Goal: Task Accomplishment & Management: Manage account settings

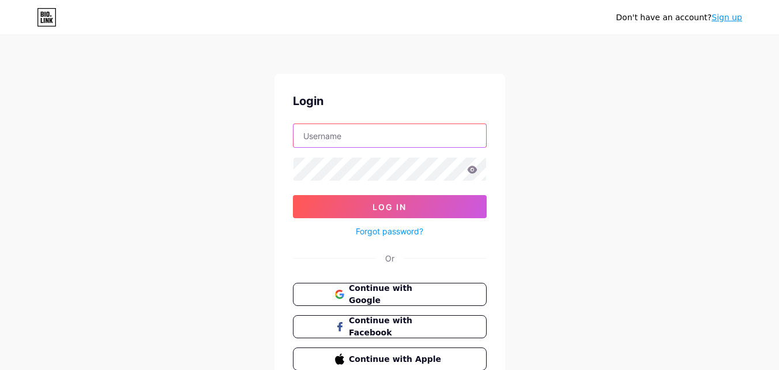
paste input "accidentlawyerweb"
click at [340, 144] on input "accidentlawyerweb" at bounding box center [390, 135] width 193 height 23
type input "accidentlawyerweb"
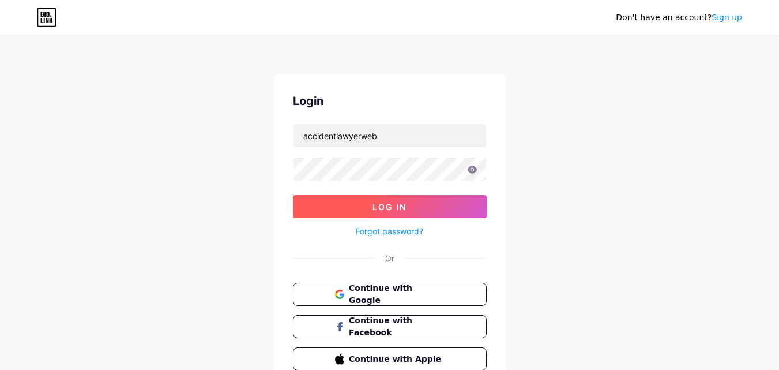
click at [360, 200] on button "Log In" at bounding box center [390, 206] width 194 height 23
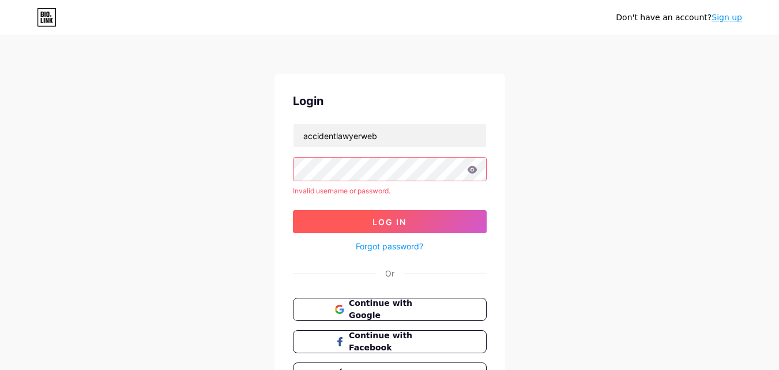
click at [114, 165] on div "Don't have an account? Sign up Login accidentlawyerweb Invalid username or pass…" at bounding box center [389, 220] width 779 height 441
click at [352, 228] on button "Log In" at bounding box center [390, 221] width 194 height 23
click at [387, 246] on link "Forgot password?" at bounding box center [390, 246] width 68 height 12
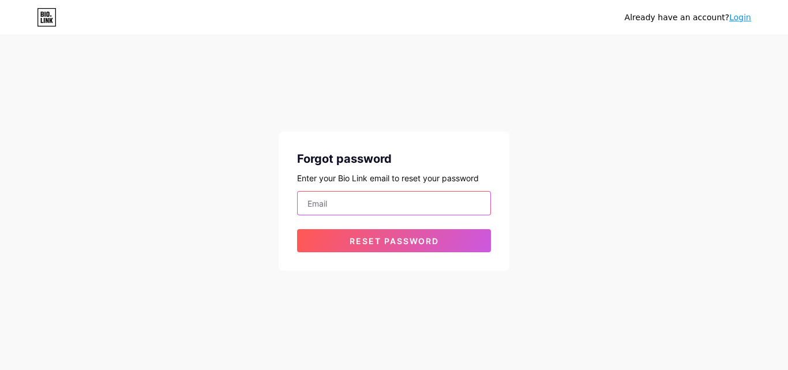
click at [366, 192] on input "email" at bounding box center [394, 203] width 193 height 23
paste input "[EMAIL_ADDRESS][DOMAIN_NAME]"
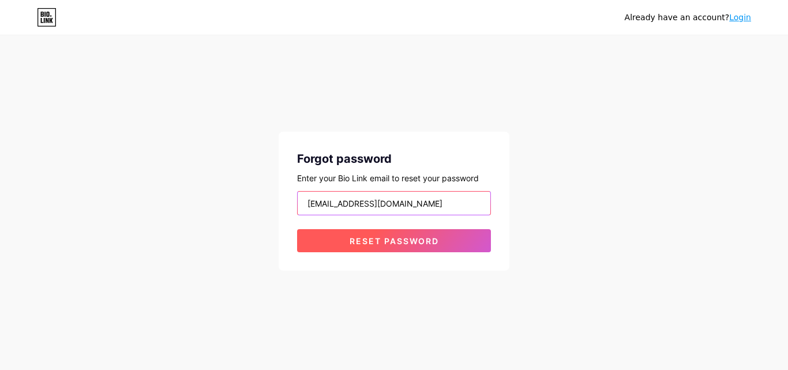
type input "[EMAIL_ADDRESS][DOMAIN_NAME]"
click at [392, 229] on button "Reset password" at bounding box center [394, 240] width 194 height 23
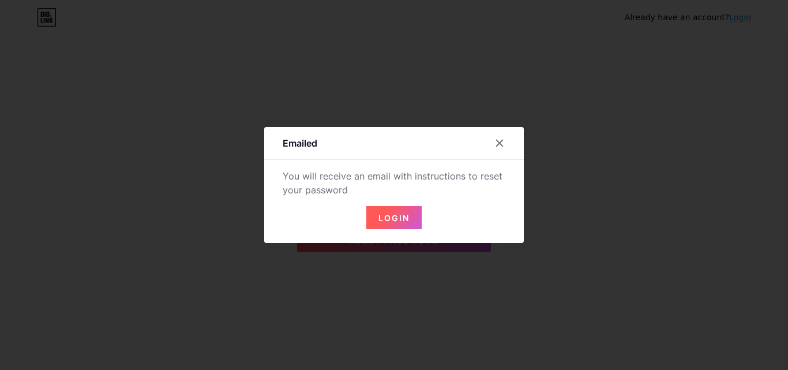
click at [406, 216] on span "Login" at bounding box center [393, 218] width 31 height 10
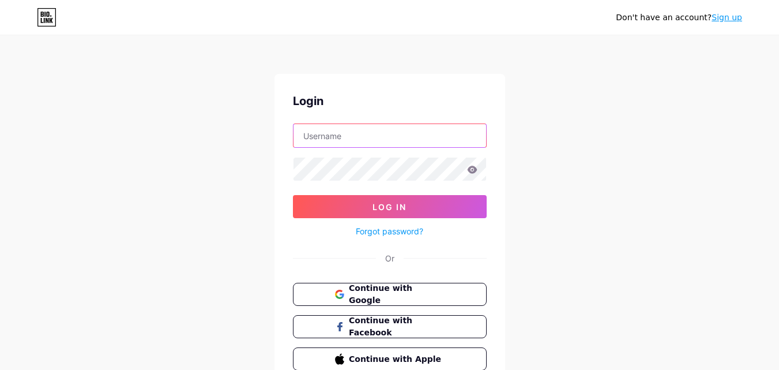
paste input "accidentlawyerweb"
click at [346, 138] on input "accidentlawyerweb" at bounding box center [390, 135] width 193 height 23
type input "accidentlawyerweb"
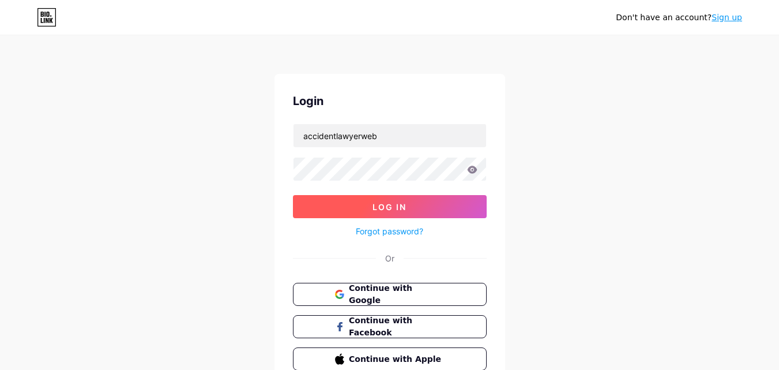
click at [399, 214] on button "Log In" at bounding box center [390, 206] width 194 height 23
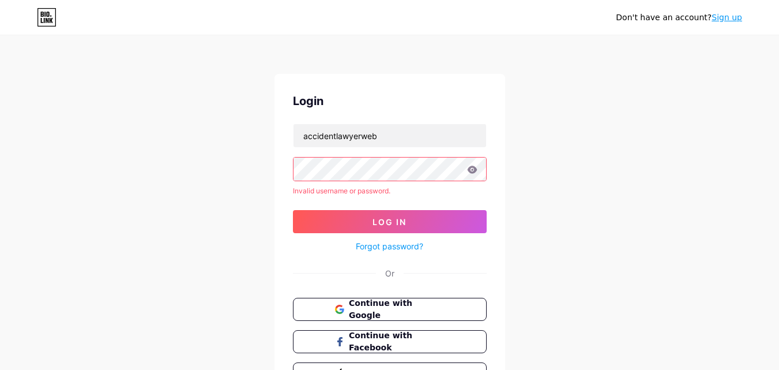
click at [104, 162] on div "Don't have an account? Sign up Login accidentlawyerweb Invalid username or pass…" at bounding box center [389, 220] width 779 height 441
click at [378, 221] on span "Log In" at bounding box center [390, 222] width 34 height 10
click at [152, 151] on div "Don't have an account? Sign up Login accidentlawyerweb Invalid username or pass…" at bounding box center [389, 220] width 779 height 441
click at [409, 218] on button "Log In" at bounding box center [390, 221] width 194 height 23
click at [178, 166] on div "Don't have an account? Sign up Login accidentlawyerweb Invalid username or pass…" at bounding box center [389, 220] width 779 height 441
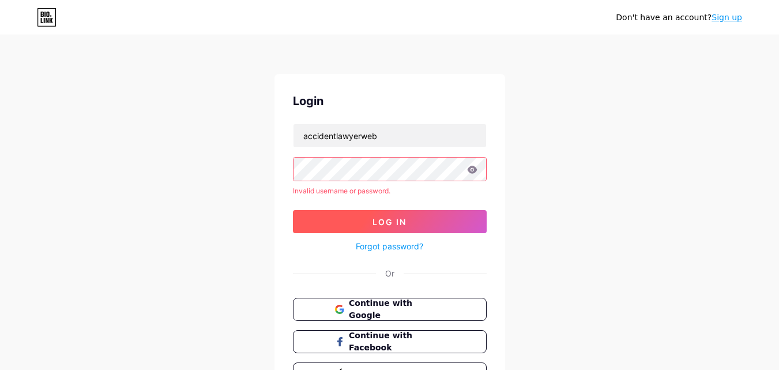
click at [404, 220] on span "Log In" at bounding box center [390, 222] width 34 height 10
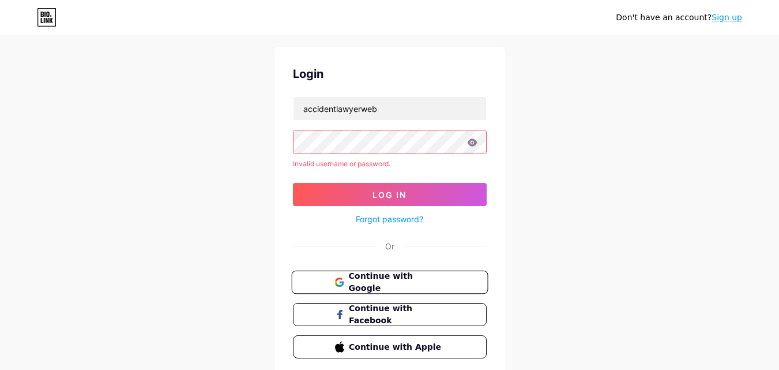
scroll to position [70, 0]
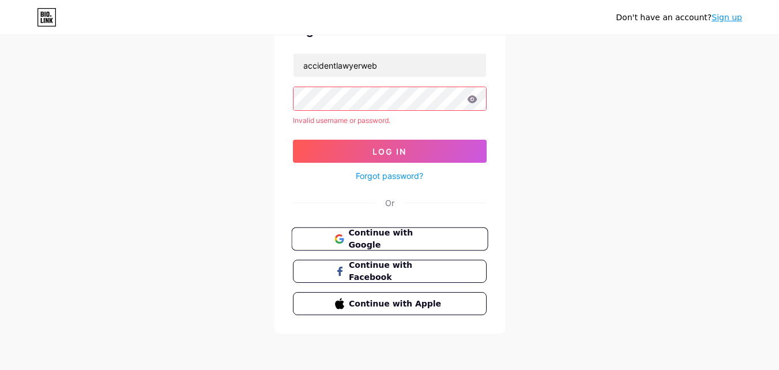
click at [418, 238] on span "Continue with Google" at bounding box center [396, 239] width 96 height 25
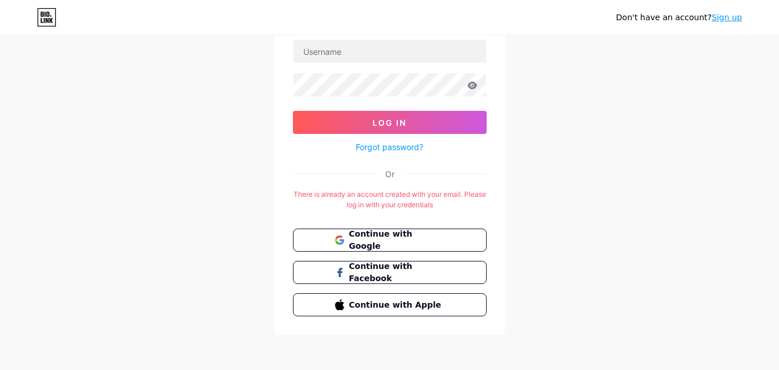
scroll to position [85, 0]
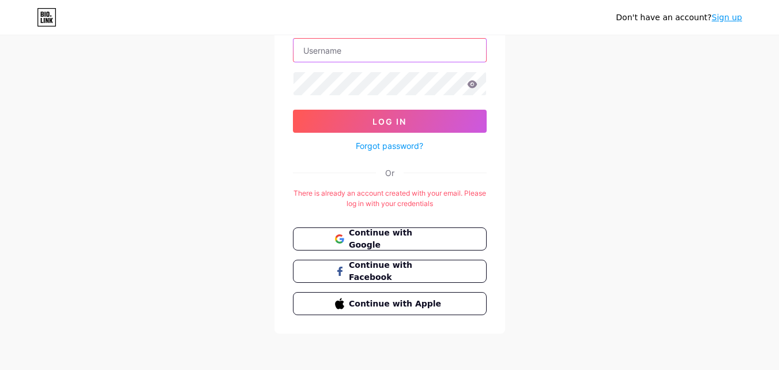
click at [375, 51] on input "text" at bounding box center [390, 50] width 193 height 23
paste input "accidentlawyerweb"
type input "accidentlawyerweb"
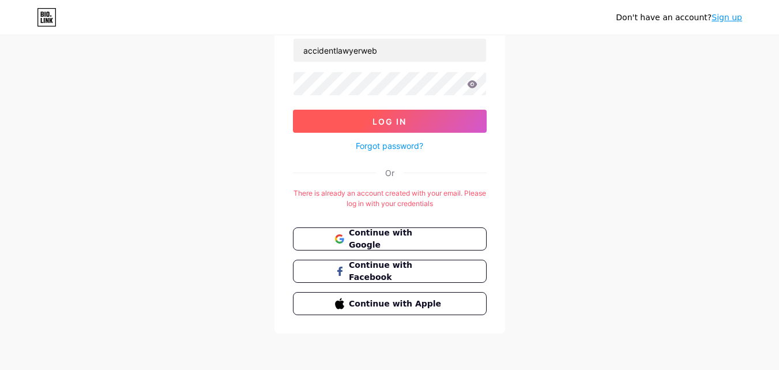
click at [391, 110] on button "Log In" at bounding box center [390, 121] width 194 height 23
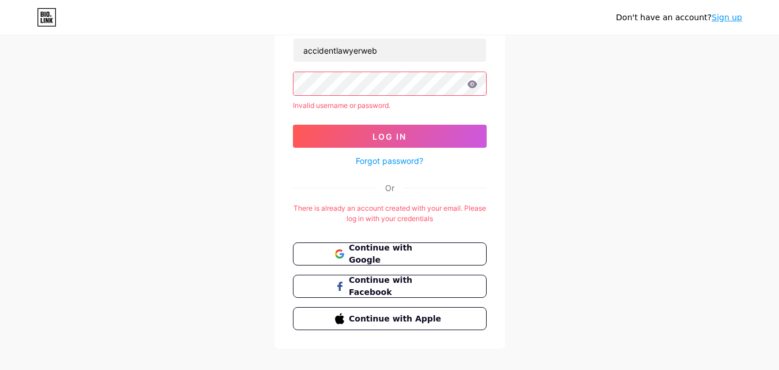
click at [404, 162] on link "Forgot password?" at bounding box center [390, 161] width 68 height 12
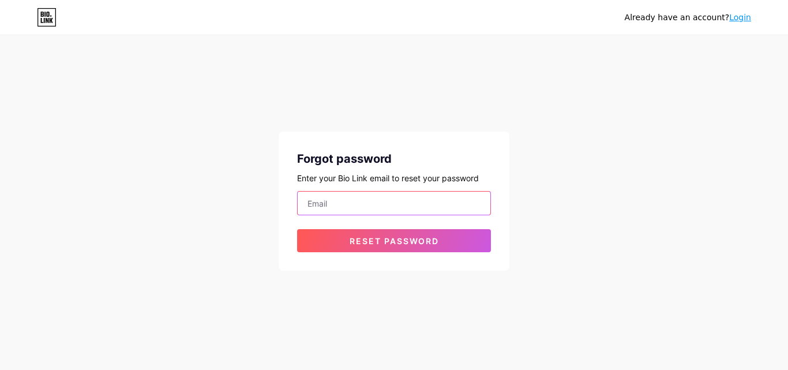
click at [365, 201] on input "email" at bounding box center [394, 203] width 193 height 23
paste input "727injury9955@mailyro.com"
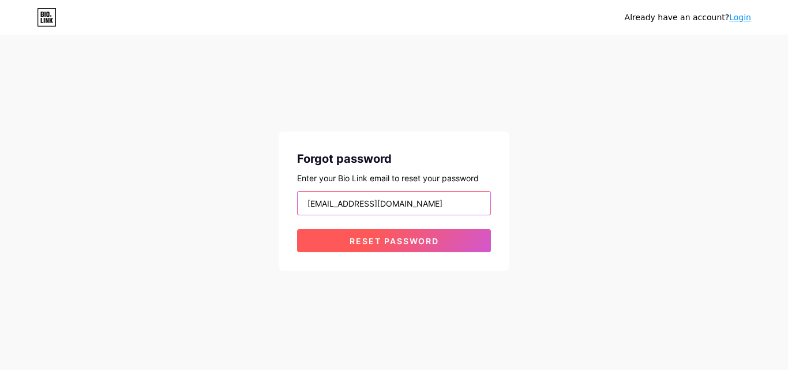
type input "727injury9955@mailyro.com"
click at [390, 243] on span "Reset password" at bounding box center [394, 241] width 89 height 10
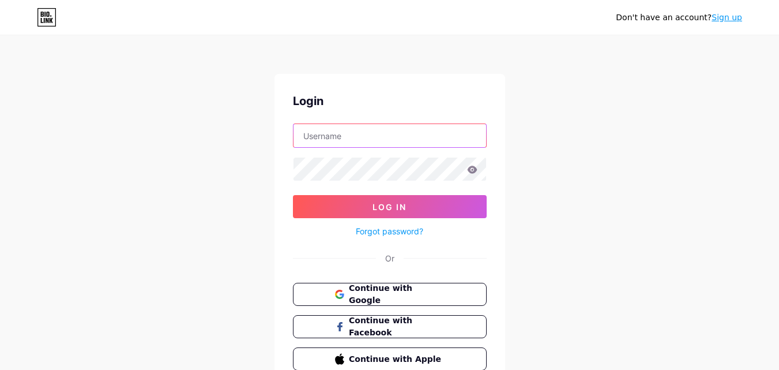
click at [368, 141] on input "text" at bounding box center [390, 135] width 193 height 23
paste input "accidentlawyerweb"
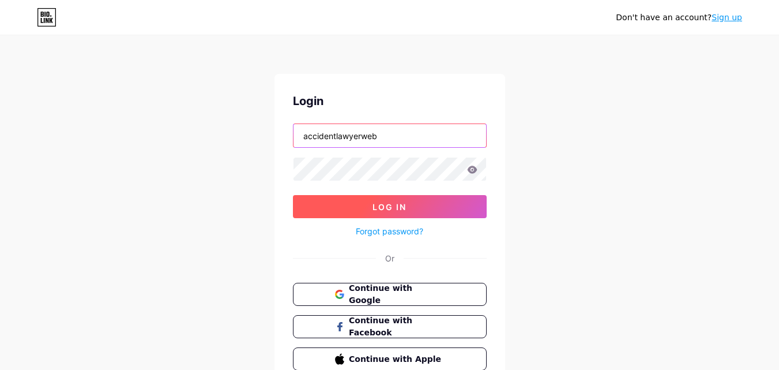
type input "accidentlawyerweb"
click at [400, 209] on span "Log In" at bounding box center [390, 207] width 34 height 10
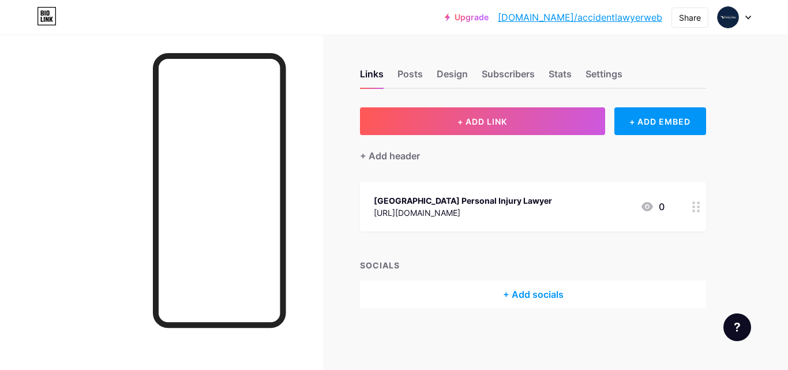
click at [703, 207] on div at bounding box center [697, 207] width 20 height 50
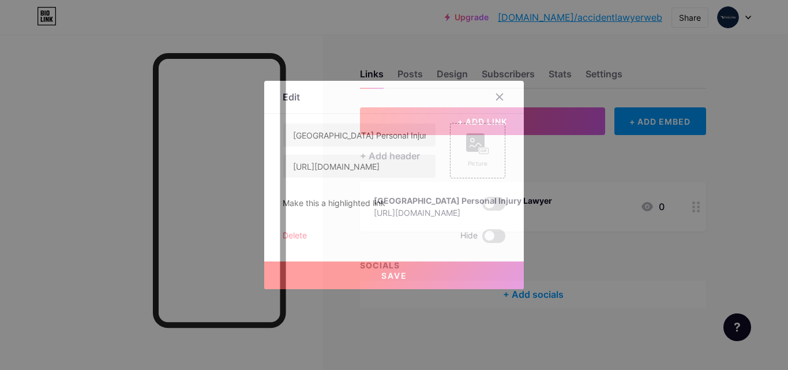
click at [297, 233] on div "Delete" at bounding box center [295, 236] width 24 height 14
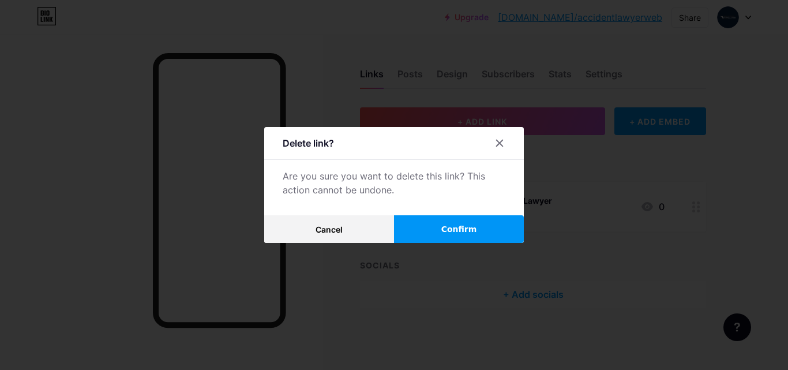
click at [475, 230] on button "Confirm" at bounding box center [459, 229] width 130 height 28
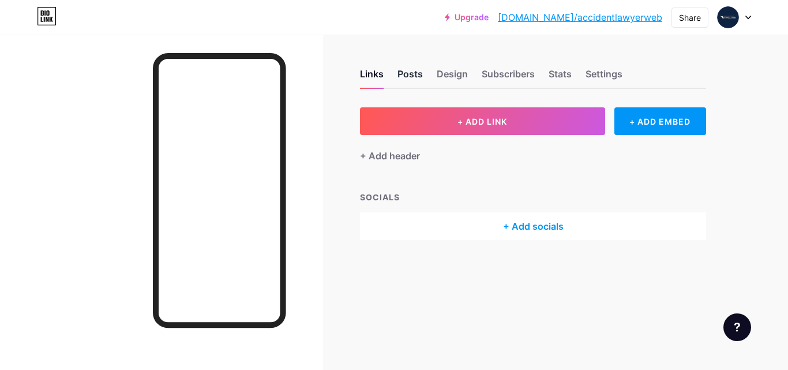
click at [416, 73] on div "Posts" at bounding box center [410, 77] width 25 height 21
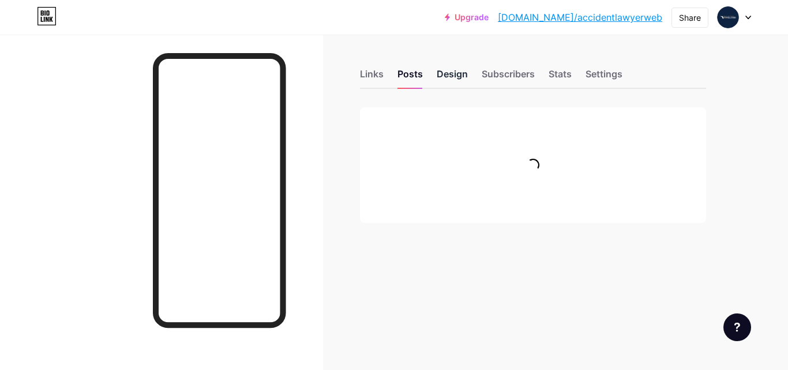
click at [444, 75] on div "Design" at bounding box center [452, 77] width 31 height 21
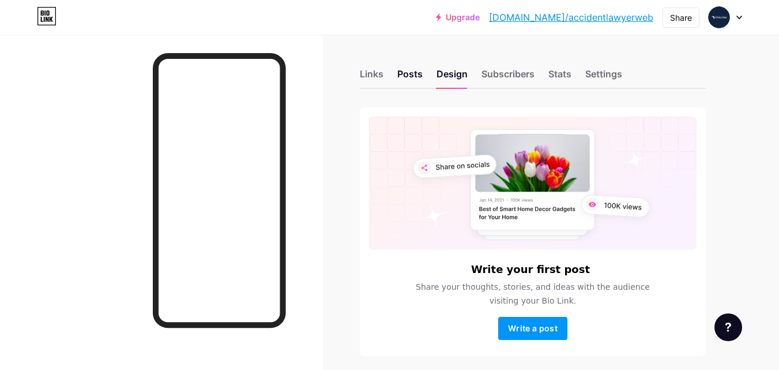
click at [625, 76] on div "Links Posts Design Subscribers Stats Settings" at bounding box center [533, 68] width 346 height 40
click at [611, 73] on div "Settings" at bounding box center [604, 77] width 37 height 21
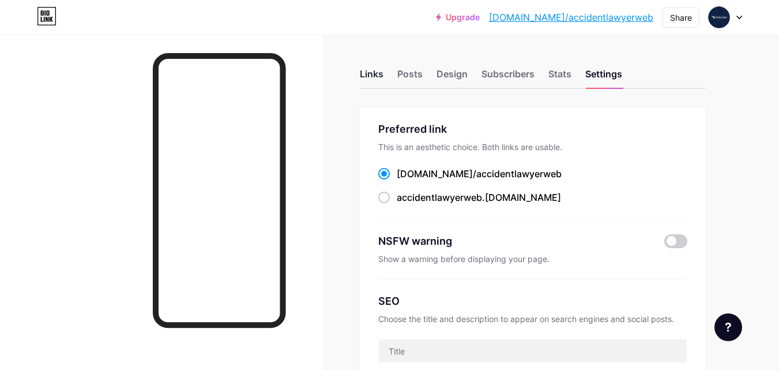
click at [366, 70] on div "Links" at bounding box center [372, 77] width 24 height 21
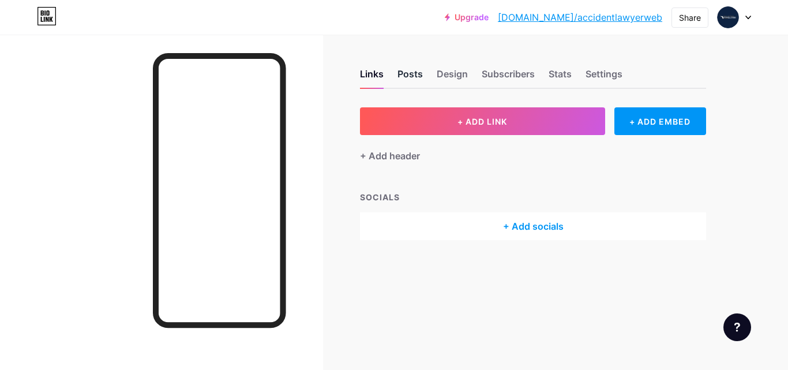
click at [411, 77] on div "Posts" at bounding box center [410, 77] width 25 height 21
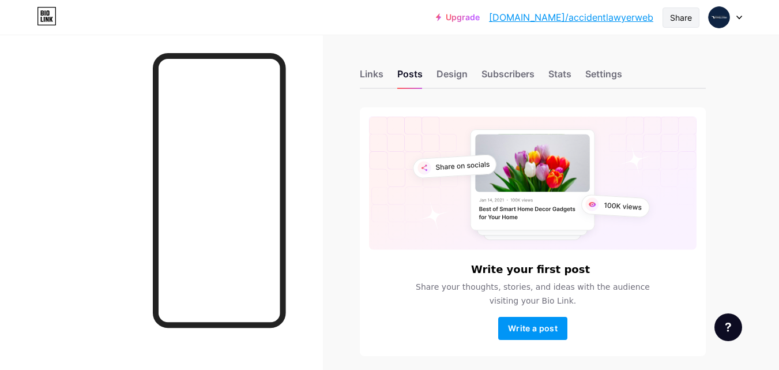
click at [686, 20] on div "Share" at bounding box center [681, 18] width 22 height 12
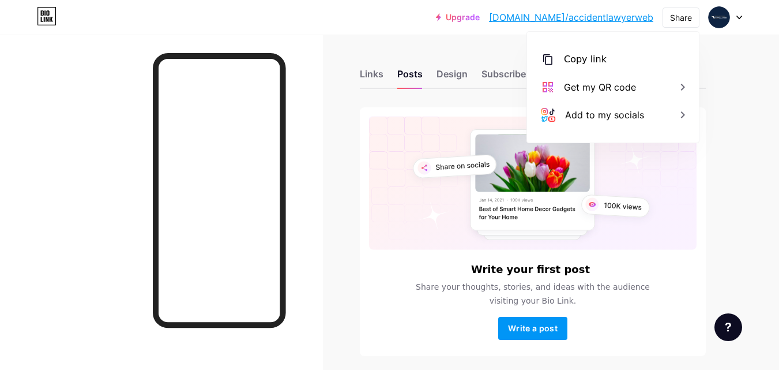
click at [740, 78] on div "Links Posts Design Subscribers Stats Settings Write your first post Share your …" at bounding box center [377, 224] width 755 height 379
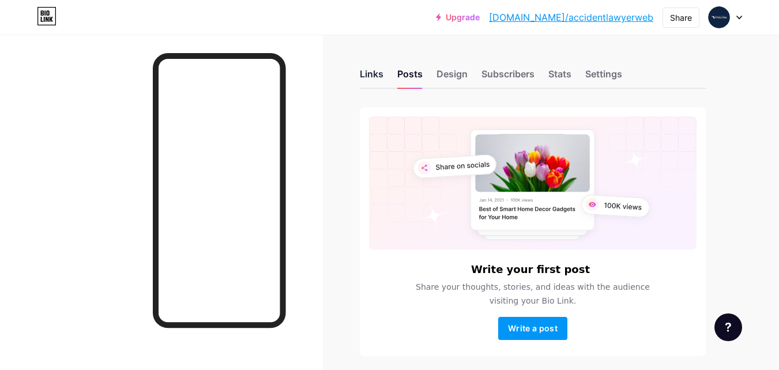
click at [374, 72] on div "Links" at bounding box center [372, 77] width 24 height 21
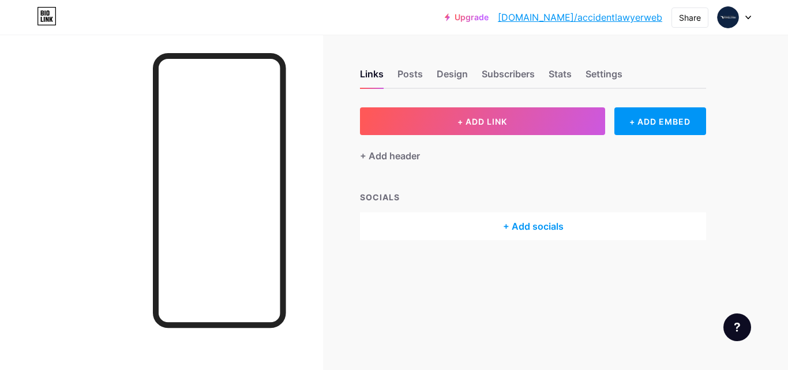
click at [387, 194] on div "SOCIALS" at bounding box center [533, 197] width 346 height 12
click at [404, 156] on div "+ Add header" at bounding box center [390, 156] width 60 height 14
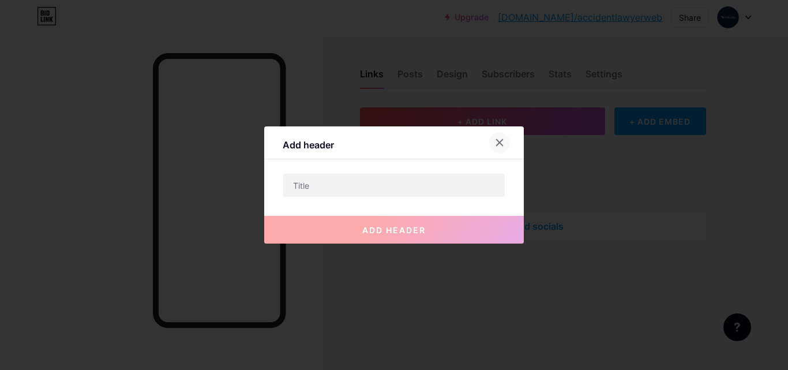
click at [502, 143] on icon at bounding box center [499, 142] width 9 height 9
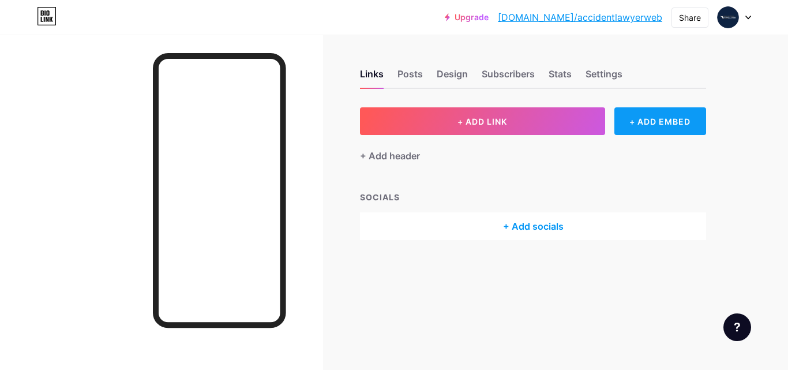
click at [659, 126] on div "+ ADD EMBED" at bounding box center [660, 121] width 92 height 28
click at [519, 21] on div at bounding box center [522, 22] width 21 height 21
click at [417, 64] on div "Links Posts Design Subscribers Stats Settings" at bounding box center [533, 68] width 346 height 40
click at [414, 72] on div "Posts" at bounding box center [410, 77] width 25 height 21
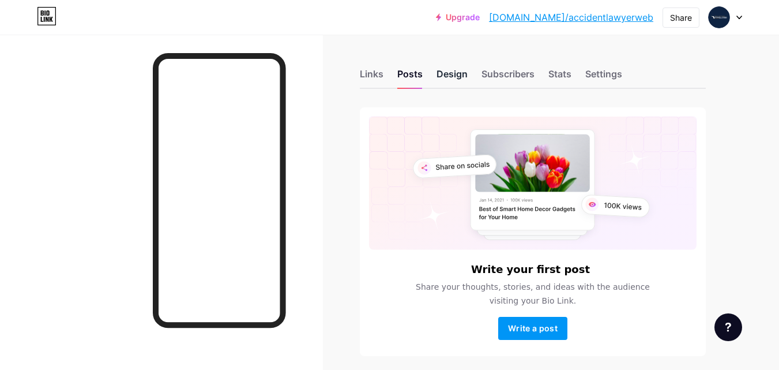
click at [459, 69] on div "Design" at bounding box center [452, 77] width 31 height 21
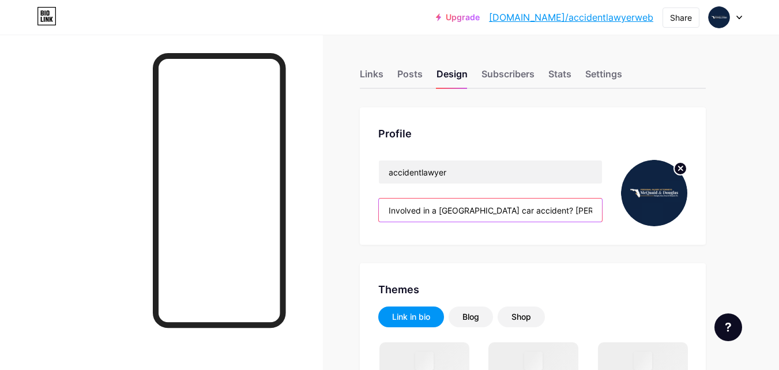
click at [478, 211] on input "Involved in a St. Petersburg car accident? McQuaid & Douglas are experienced pe…" at bounding box center [490, 209] width 223 height 23
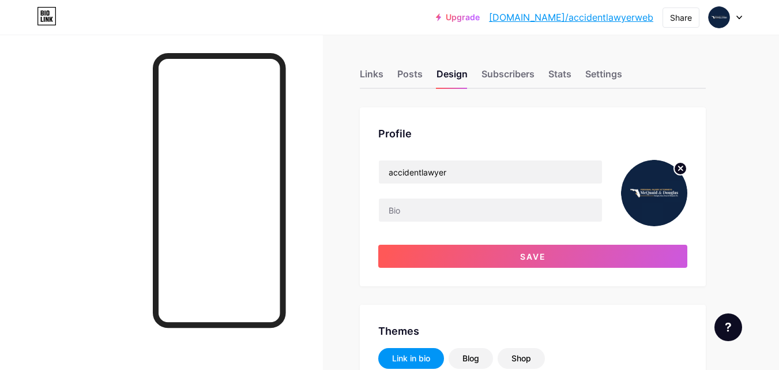
click at [534, 130] on div "Profile" at bounding box center [532, 134] width 309 height 16
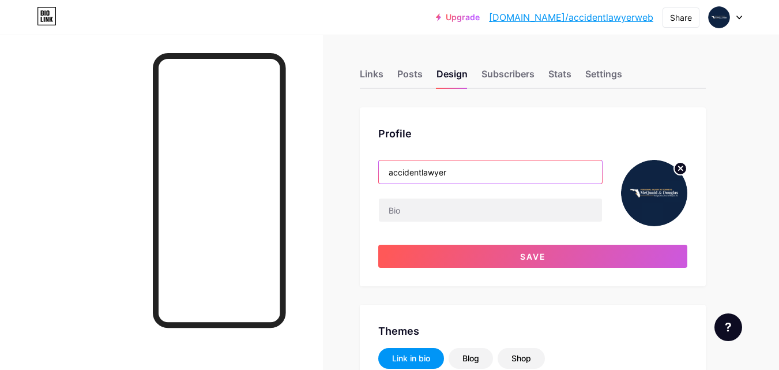
drag, startPoint x: 462, startPoint y: 176, endPoint x: 302, endPoint y: 167, distance: 160.1
click at [546, 124] on div "Profile Save" at bounding box center [533, 196] width 346 height 179
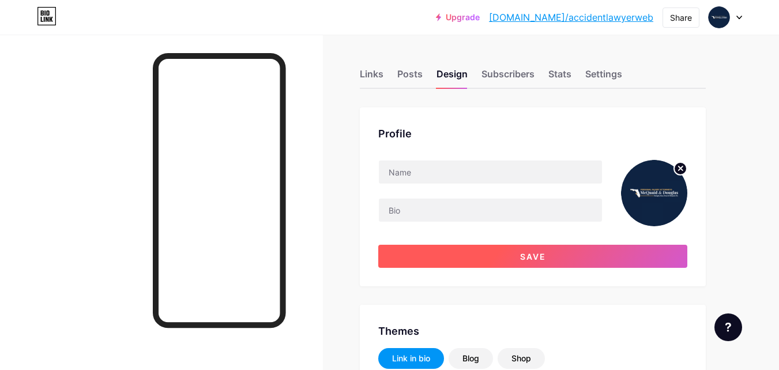
click at [557, 257] on button "Save" at bounding box center [532, 256] width 309 height 23
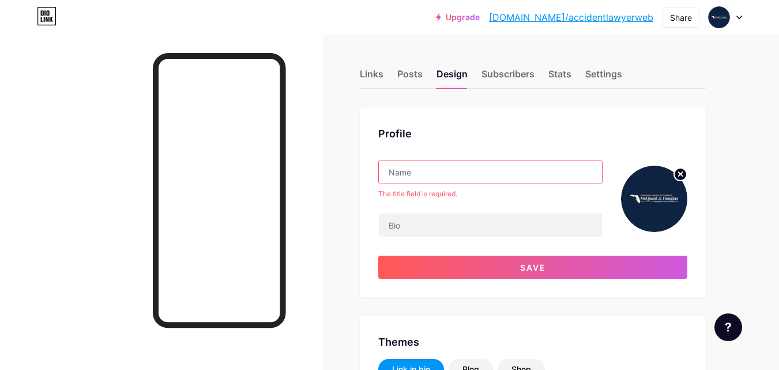
click at [432, 171] on input "text" at bounding box center [490, 171] width 223 height 23
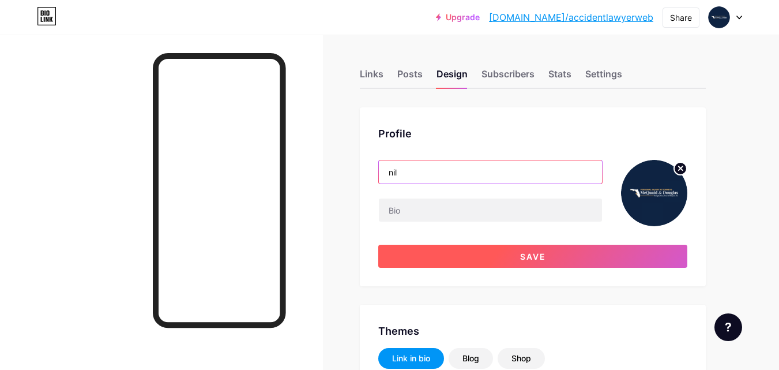
type input "nil"
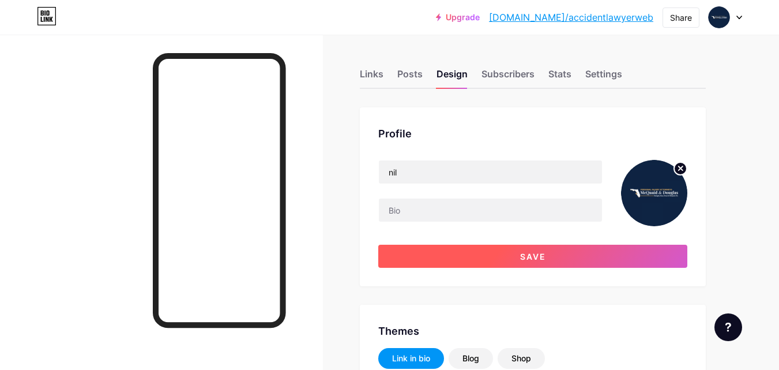
click at [540, 248] on button "Save" at bounding box center [532, 256] width 309 height 23
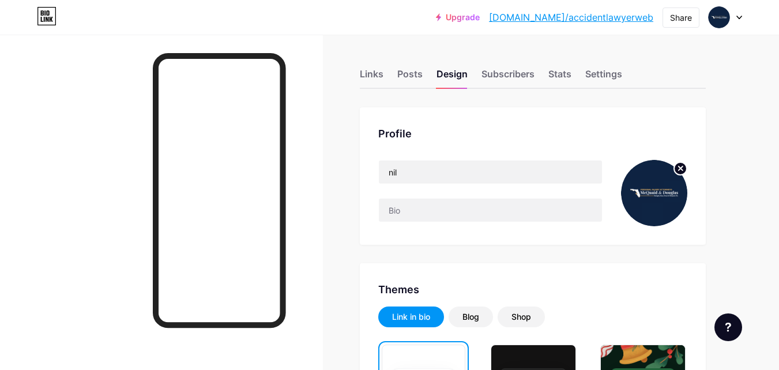
click at [680, 167] on icon at bounding box center [681, 168] width 4 height 4
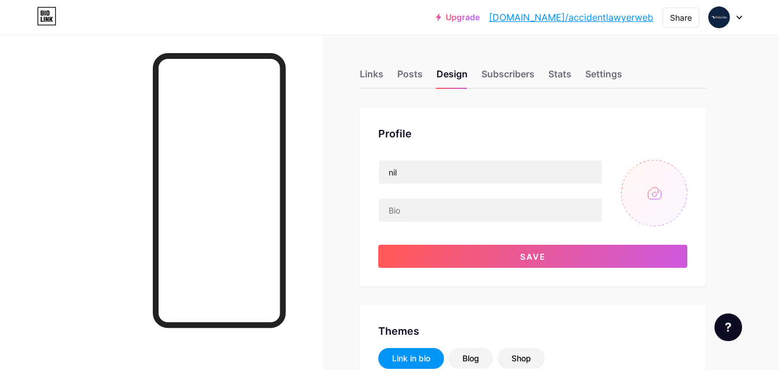
drag, startPoint x: 725, startPoint y: 164, endPoint x: 615, endPoint y: 230, distance: 128.3
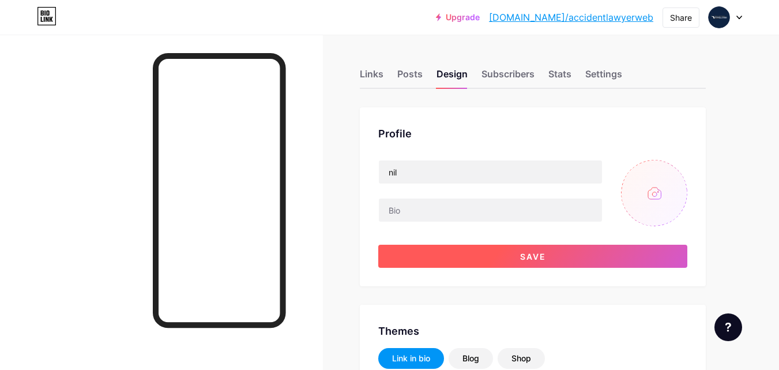
click at [539, 260] on span "Save" at bounding box center [533, 257] width 26 height 10
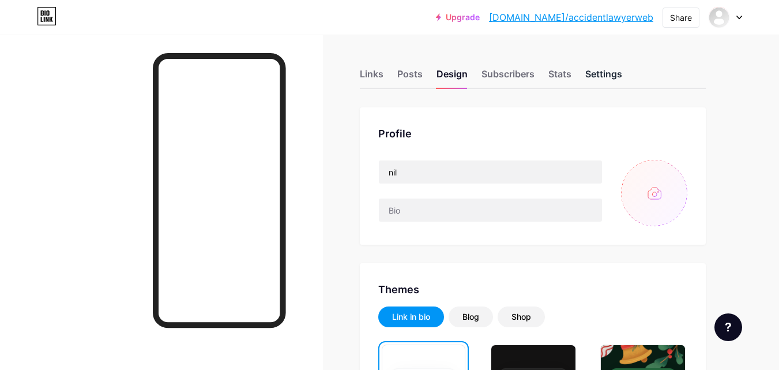
click at [605, 80] on div "Settings" at bounding box center [604, 77] width 37 height 21
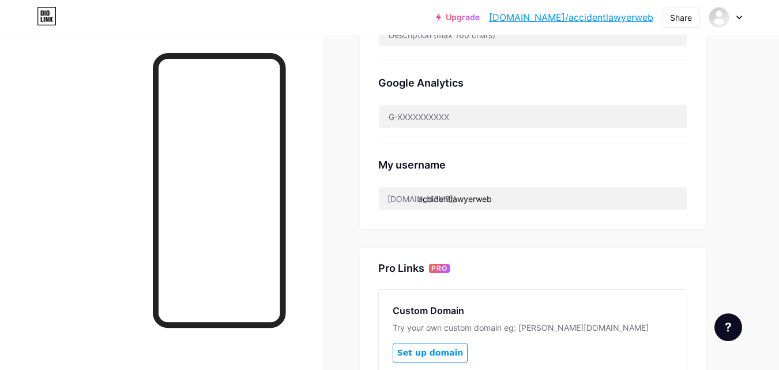
scroll to position [346, 0]
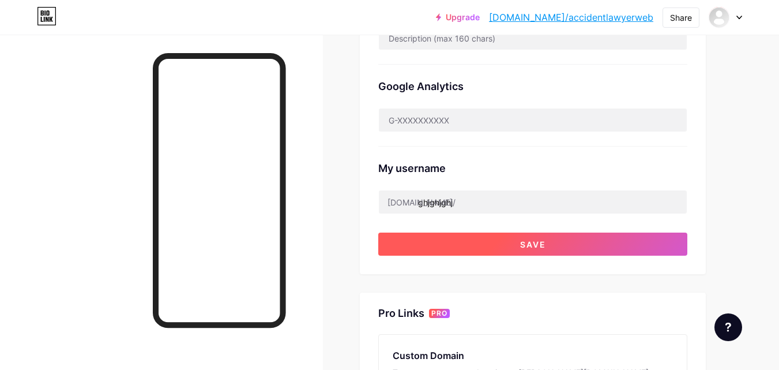
click at [571, 240] on button "Save" at bounding box center [532, 244] width 309 height 23
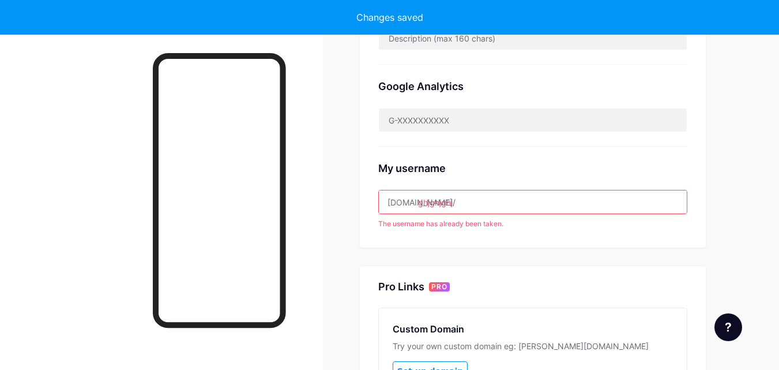
click at [520, 207] on input "ghjghjghj" at bounding box center [533, 201] width 308 height 23
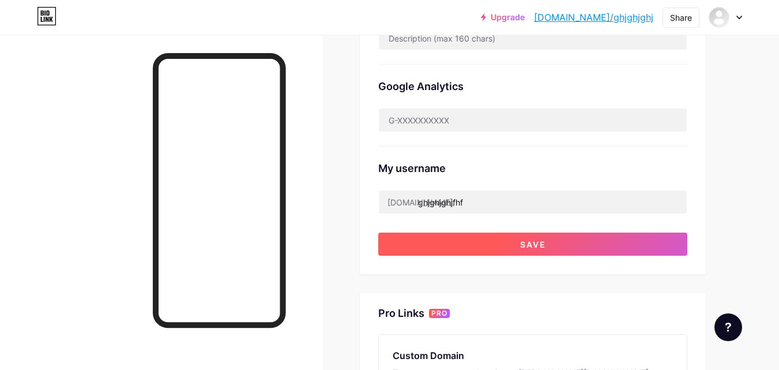
click at [498, 241] on button "Save" at bounding box center [532, 244] width 309 height 23
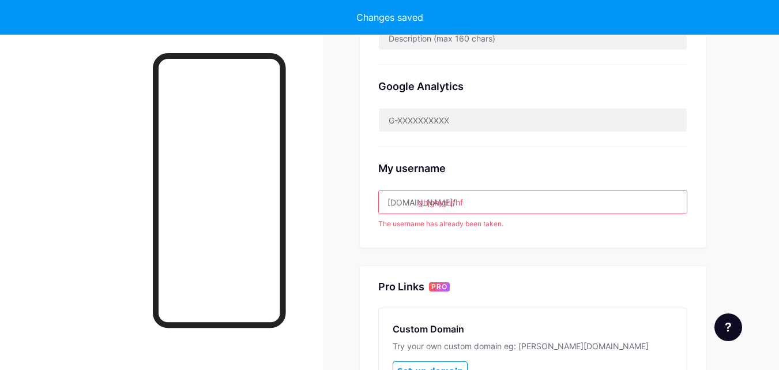
click at [535, 203] on input "ghjghjghjfhf" at bounding box center [533, 201] width 308 height 23
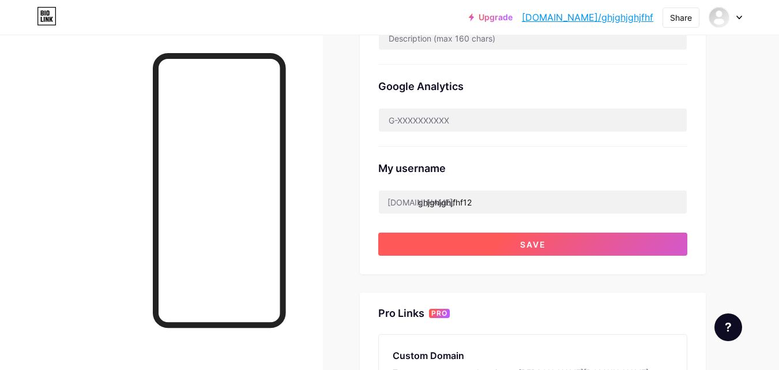
click at [527, 239] on span "Save" at bounding box center [533, 244] width 26 height 10
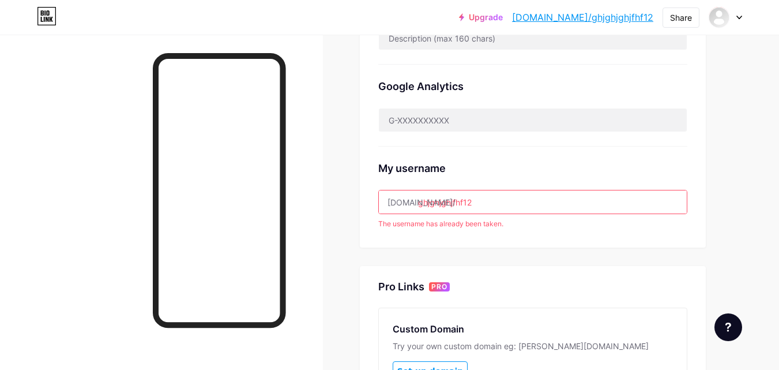
drag, startPoint x: 426, startPoint y: 201, endPoint x: 441, endPoint y: 204, distance: 15.8
click at [441, 204] on input "ghjghjghjfhf12" at bounding box center [533, 201] width 308 height 23
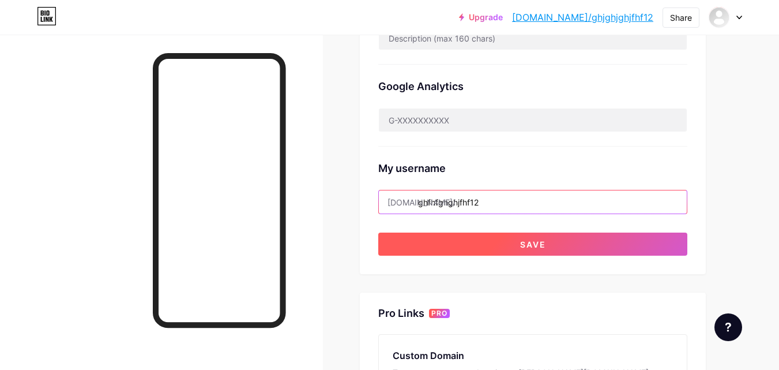
type input "ghfhfghghjfhf12"
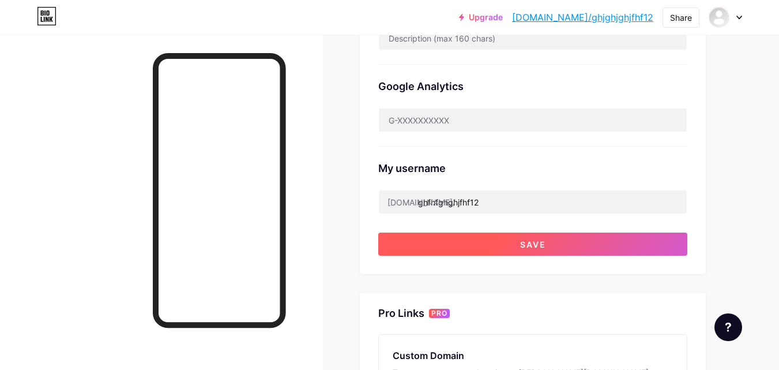
click at [549, 238] on button "Save" at bounding box center [532, 244] width 309 height 23
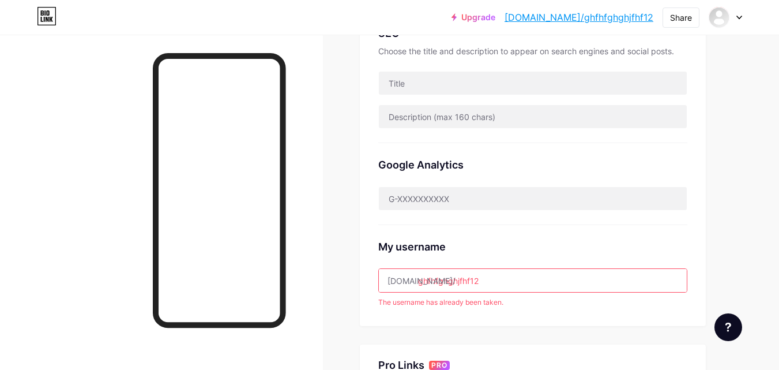
scroll to position [0, 0]
